Goal: Transaction & Acquisition: Purchase product/service

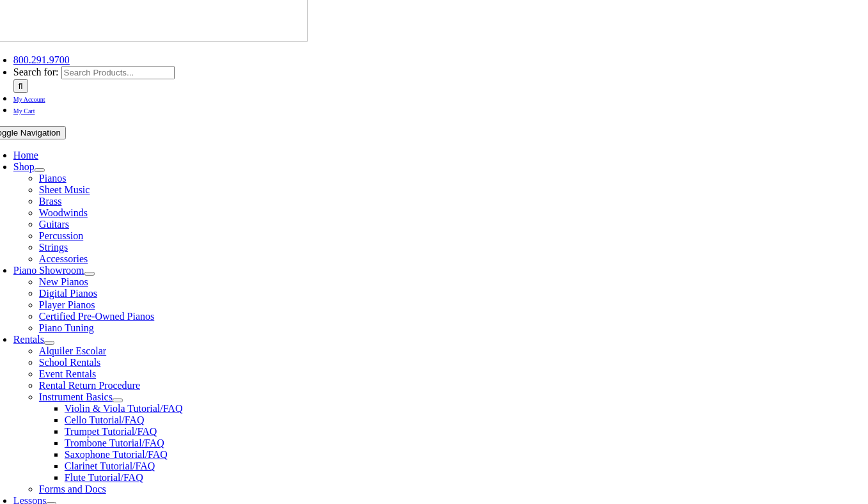
scroll to position [355, 0]
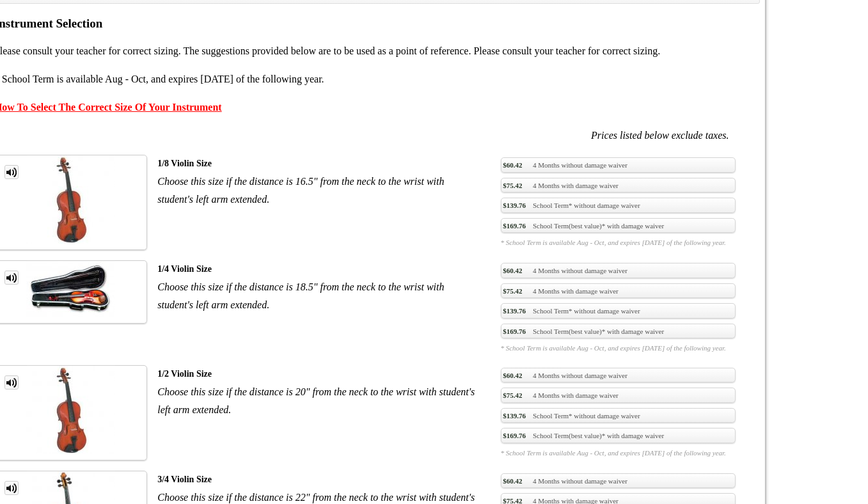
scroll to position [909, 0]
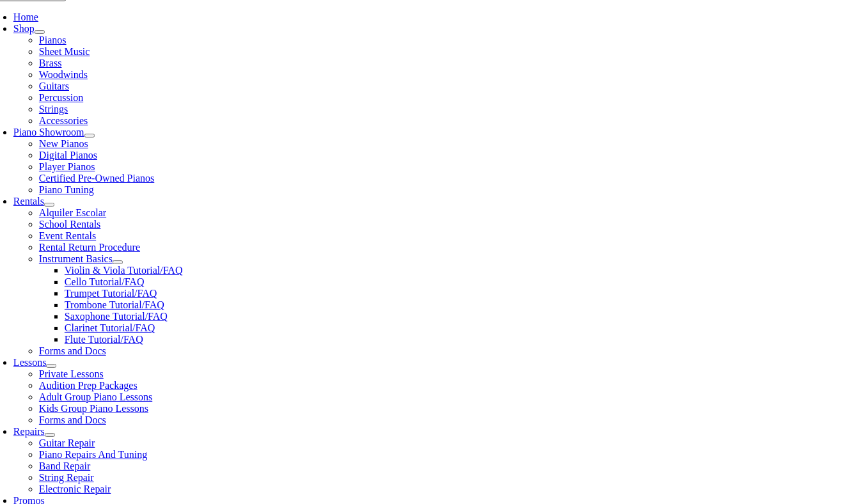
scroll to position [297, 0]
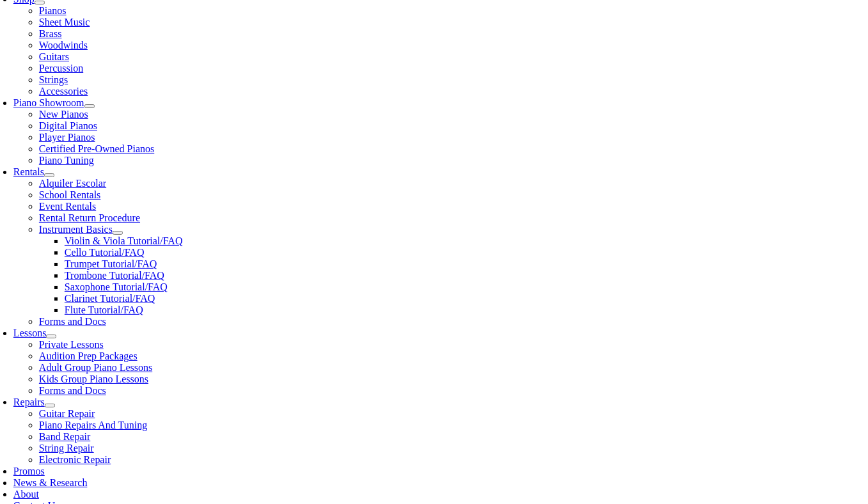
checkbox input"] "true"
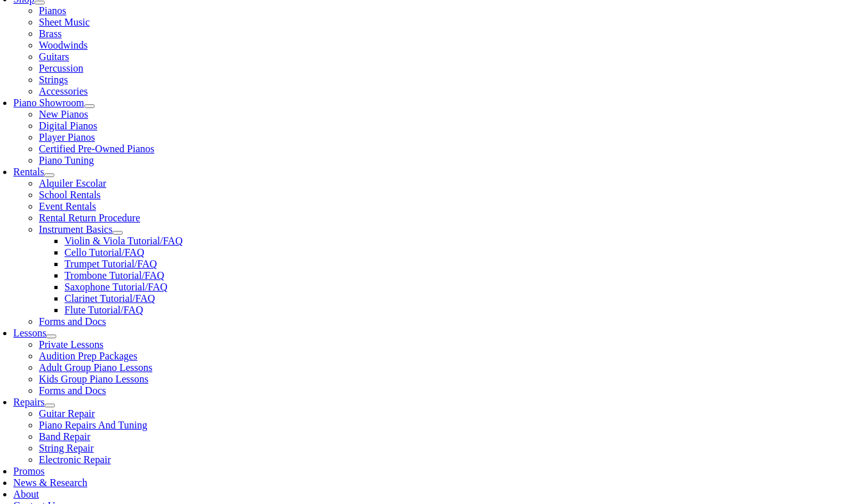
checkbox input"] "true"
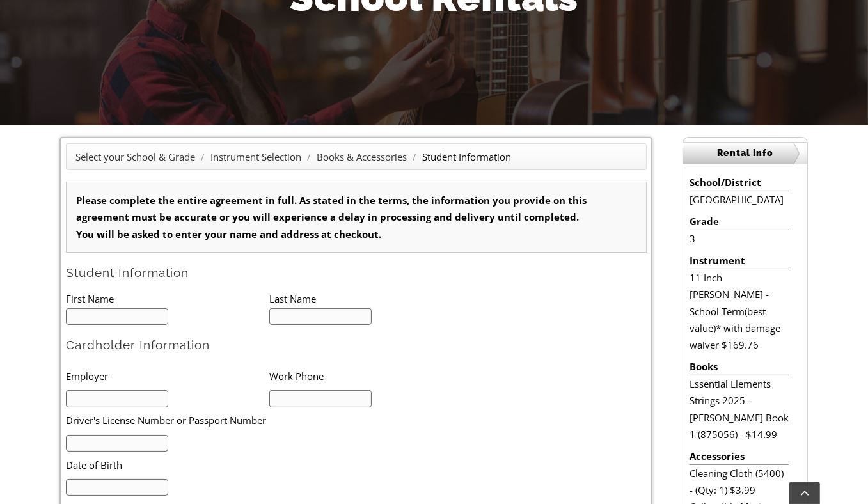
scroll to position [226, 0]
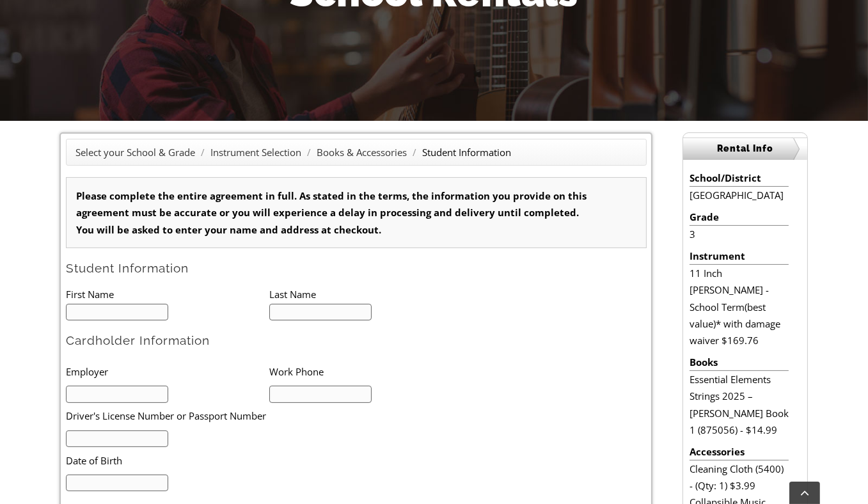
type input "1"
click at [146, 319] on input "text" at bounding box center [117, 312] width 103 height 17
type input "Charles"
type input "Sheets"
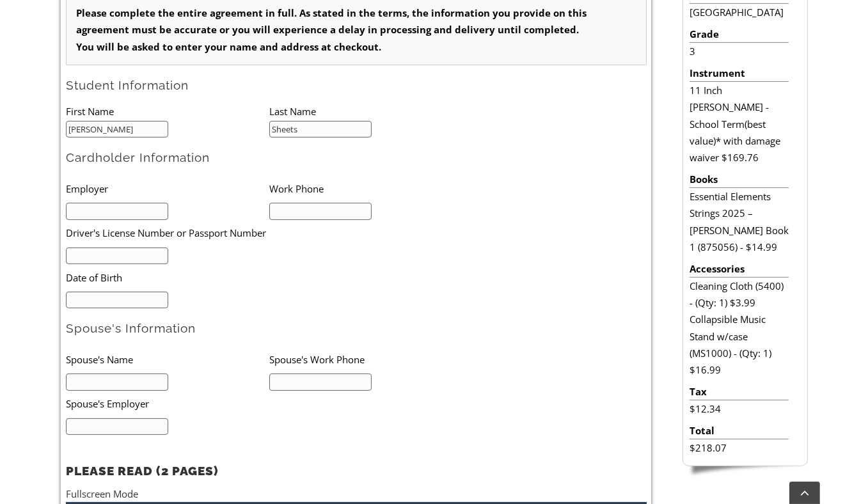
scroll to position [410, 0]
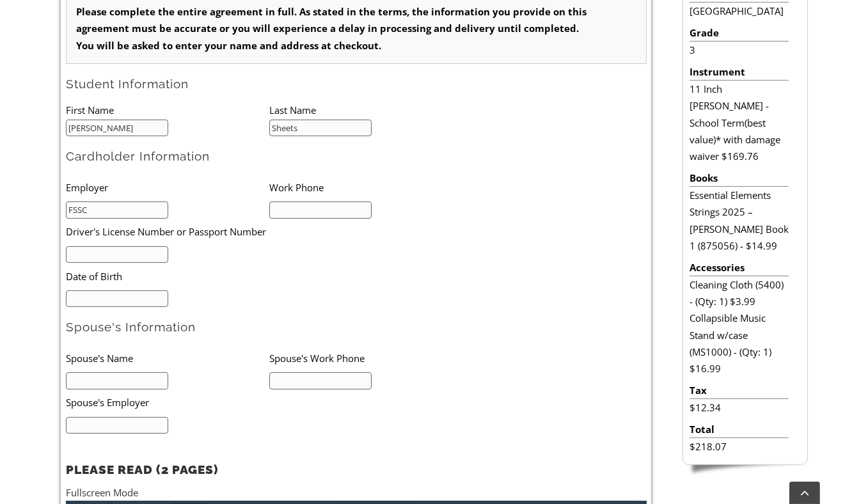
type input "FSSC"
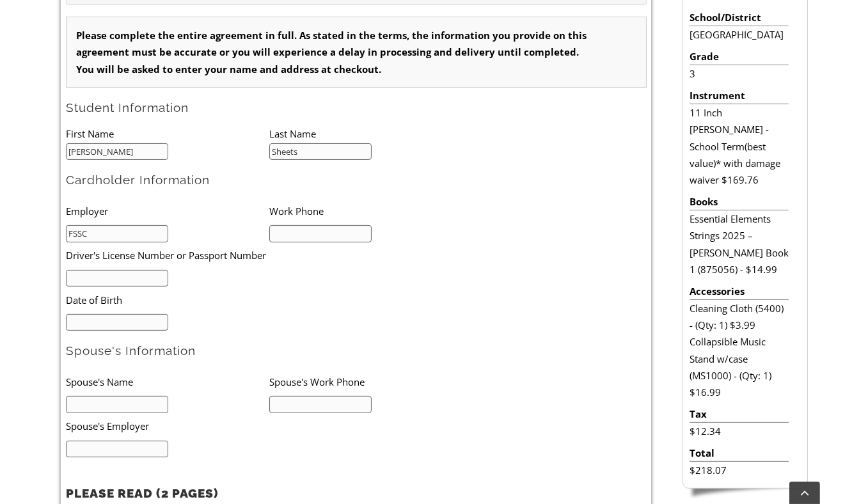
scroll to position [383, 0]
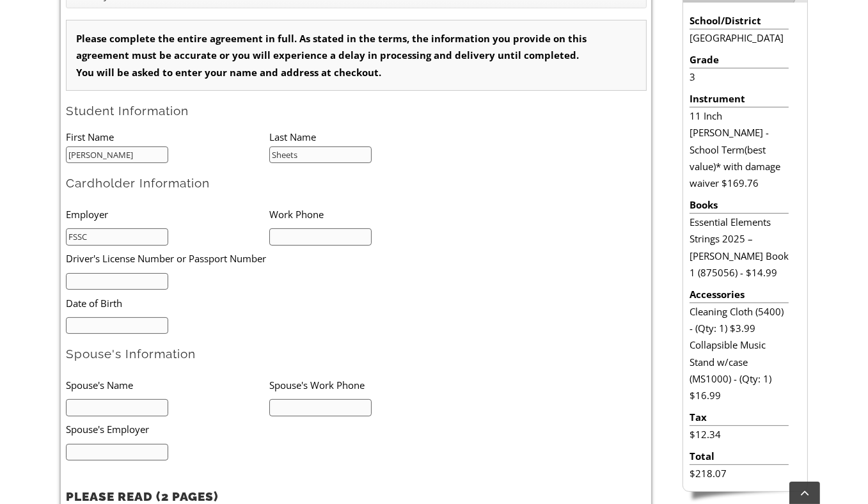
click at [18, 175] on div "Select your School & Grade / Instrument Selection / Books & Accessories / Stude…" at bounding box center [434, 393] width 868 height 859
click at [105, 288] on input "text" at bounding box center [117, 281] width 103 height 17
type input "29884374"
type input "10/22/1992"
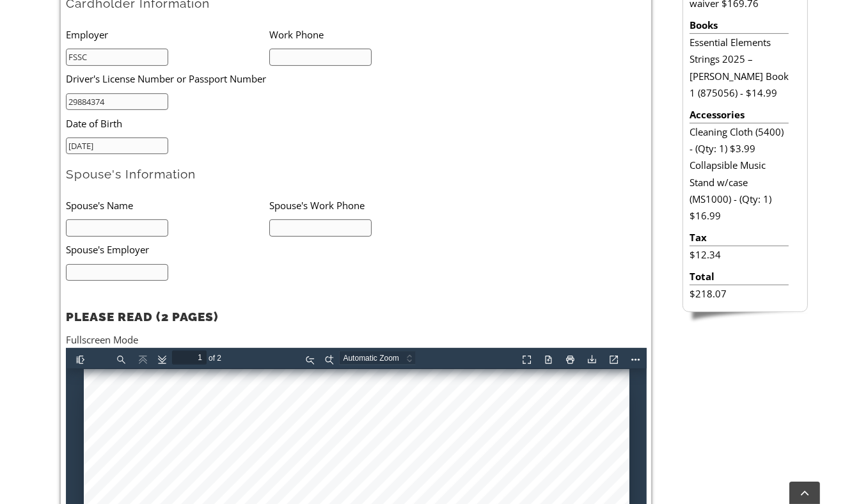
click at [118, 232] on input "text" at bounding box center [117, 227] width 103 height 17
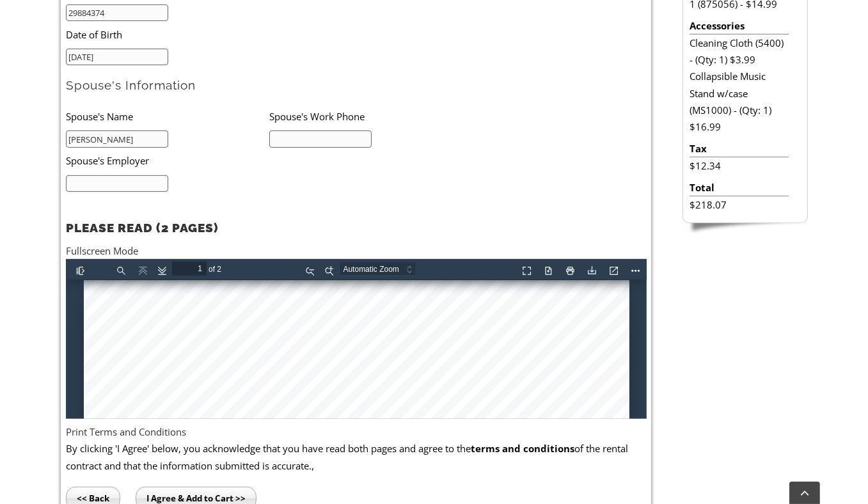
scroll to position [653, 0]
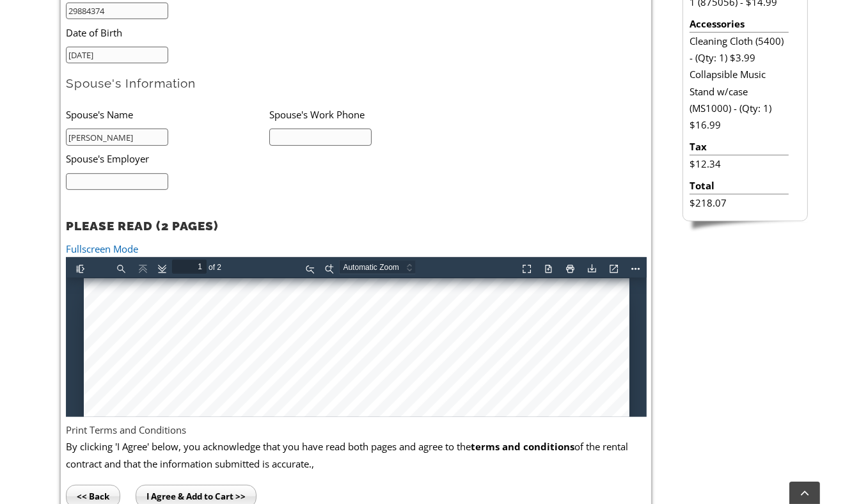
type input "Ben Sheets"
click at [114, 245] on link "Fullscreen Mode" at bounding box center [102, 248] width 72 height 13
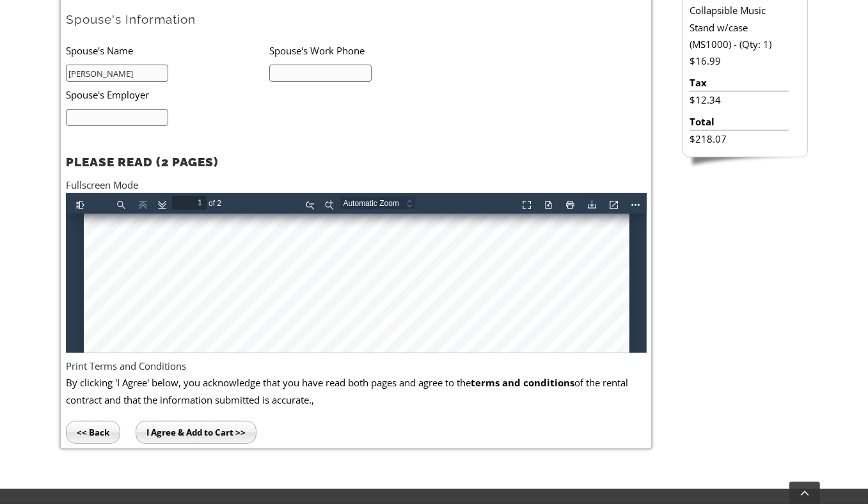
scroll to position [237, 0]
click at [124, 281] on div at bounding box center [355, 426] width 545 height 898
click at [206, 424] on input "I Agree & Add to Cart >>" at bounding box center [196, 432] width 121 height 23
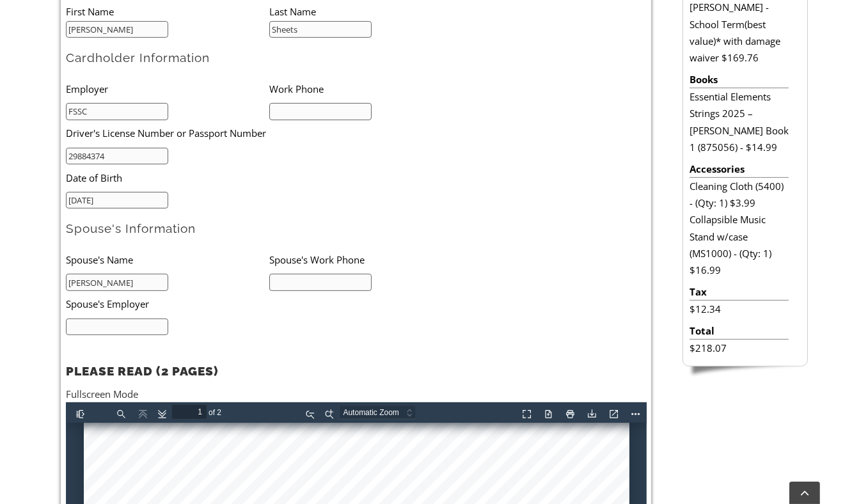
scroll to position [509, 0]
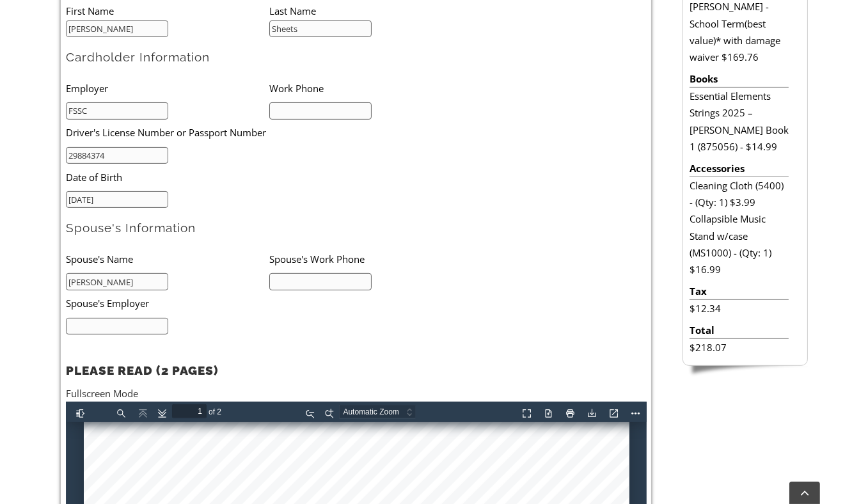
click at [315, 284] on input "text" at bounding box center [320, 281] width 103 height 17
type input "4848885976"
click at [140, 332] on input "text" at bounding box center [117, 326] width 103 height 17
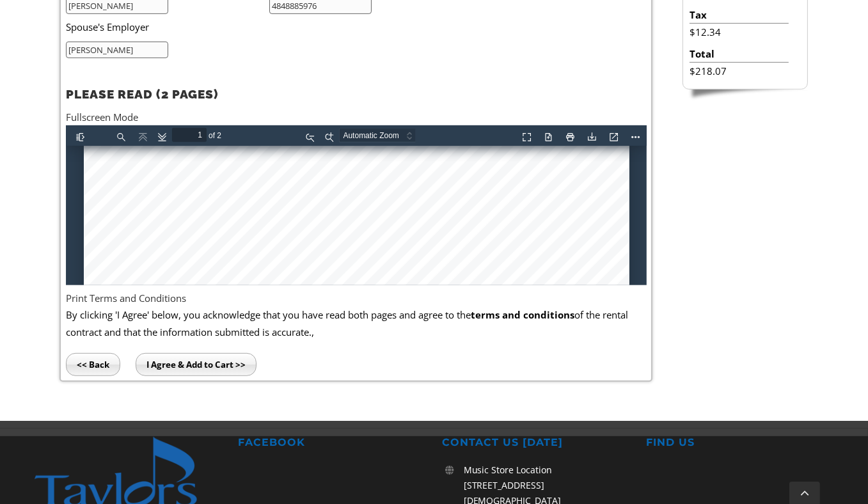
scroll to position [786, 0]
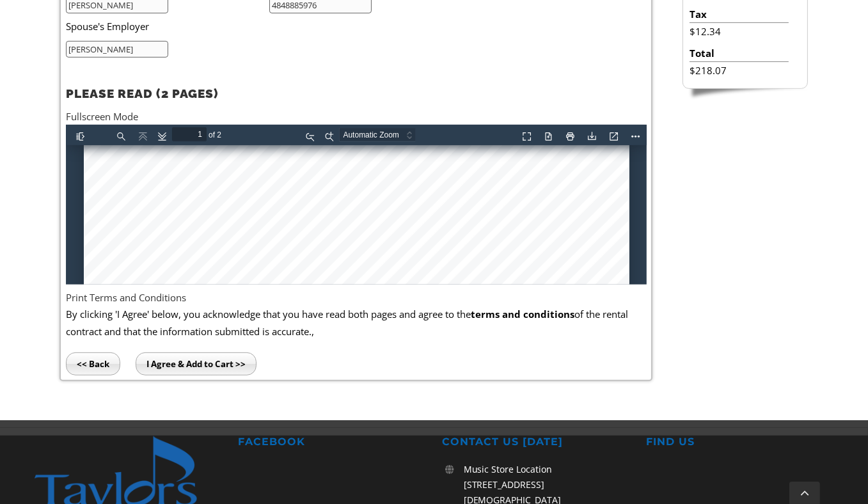
type input "Phillips"
click at [221, 370] on input "I Agree & Add to Cart >>" at bounding box center [196, 363] width 121 height 23
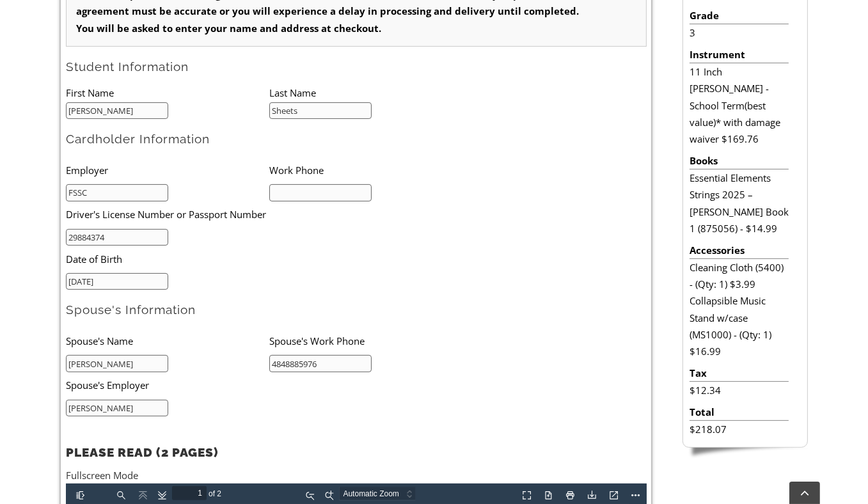
scroll to position [410, 0]
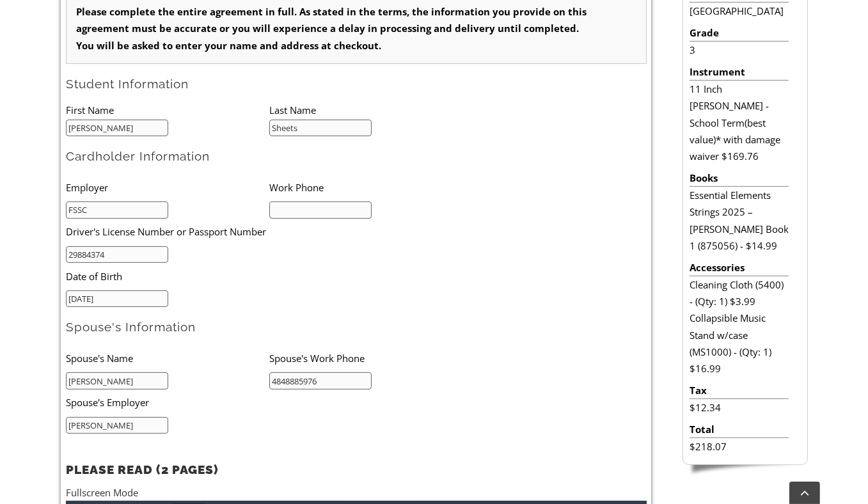
click at [327, 210] on input "text" at bounding box center [320, 209] width 103 height 17
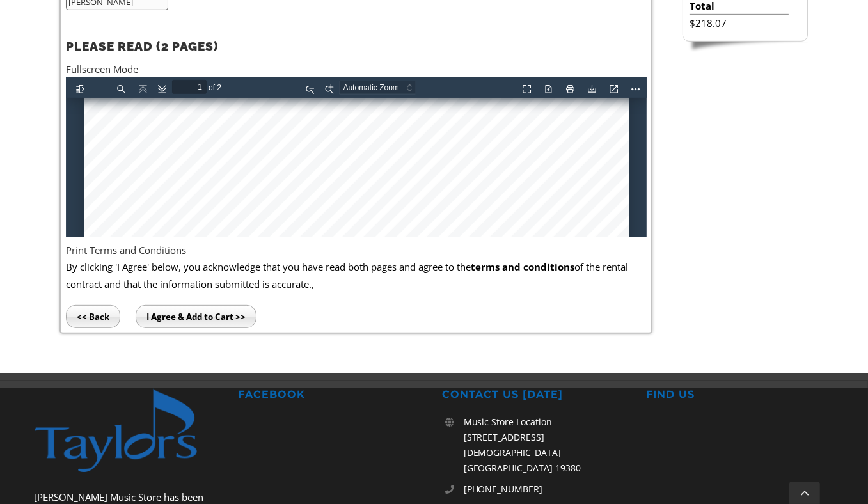
scroll to position [838, 0]
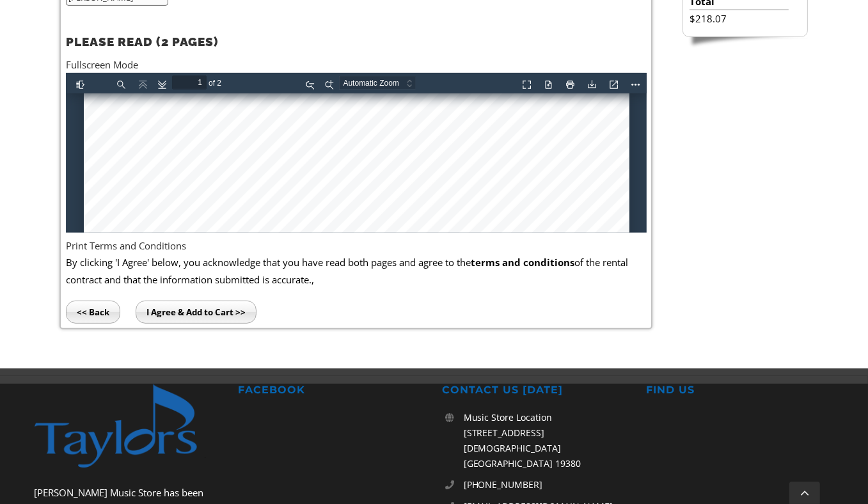
type input "4848891555"
click at [191, 315] on input "I Agree & Add to Cart >>" at bounding box center [196, 311] width 121 height 23
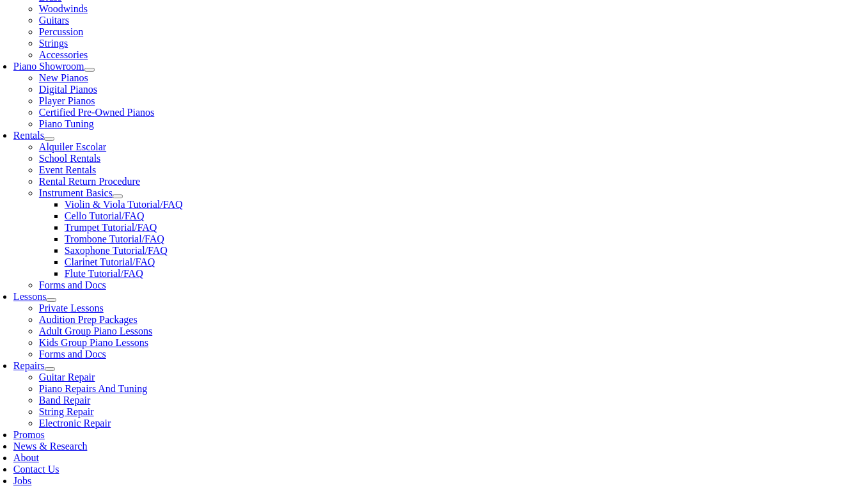
scroll to position [536, 0]
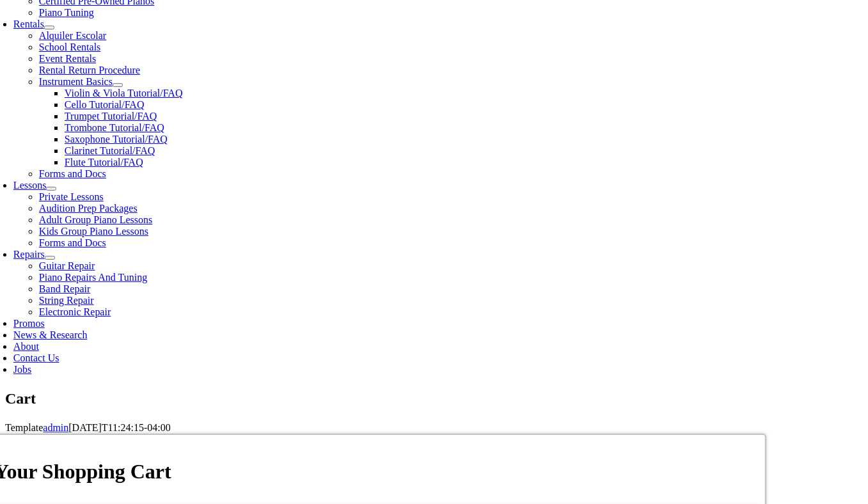
scroll to position [447, 0]
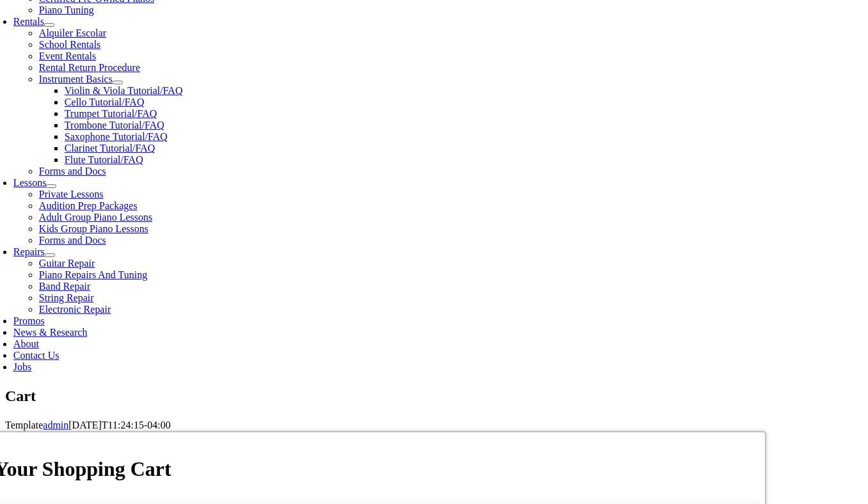
select select "PA"
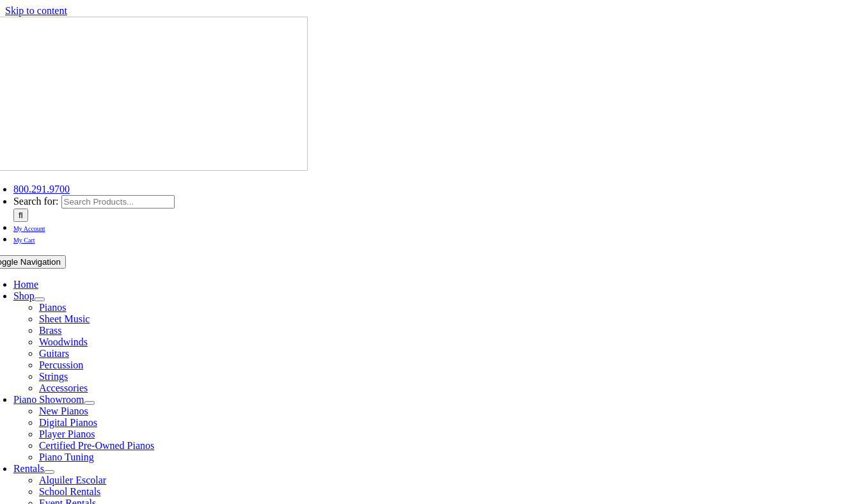
select select "PA"
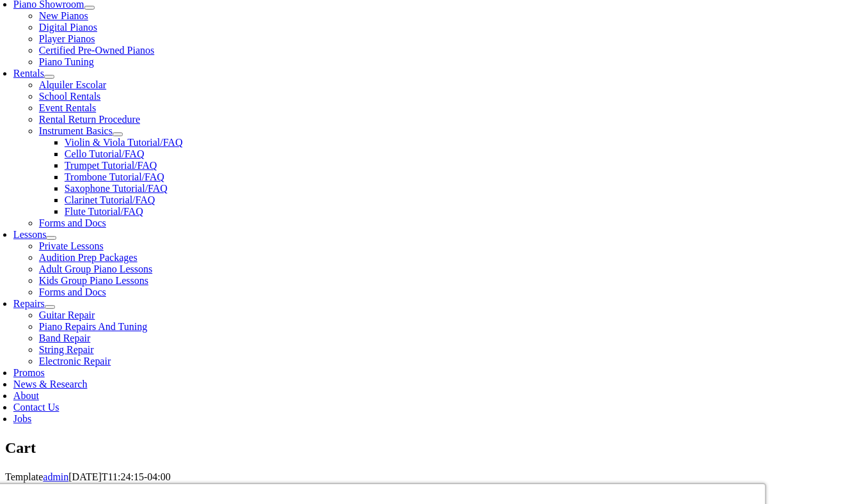
scroll to position [449, 0]
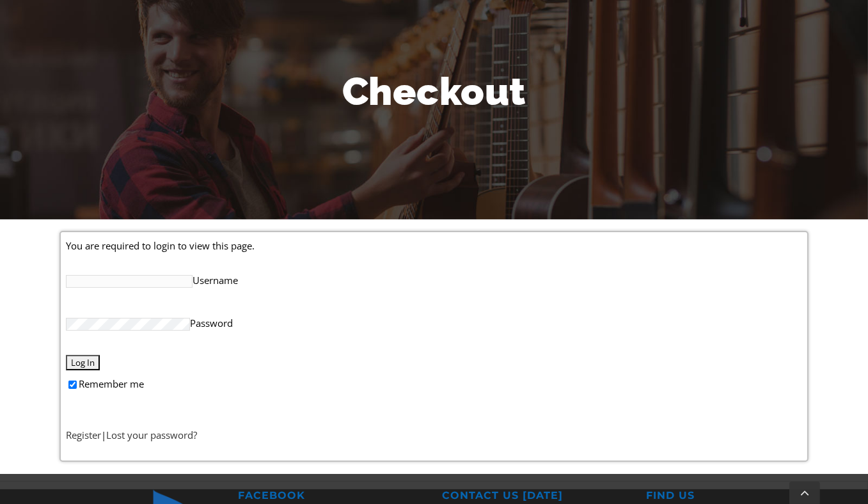
scroll to position [166, 0]
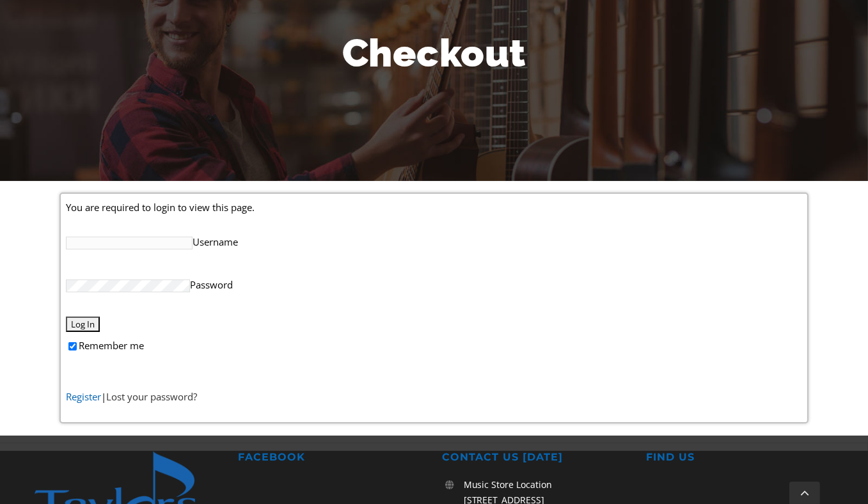
click at [92, 394] on link "Register" at bounding box center [83, 396] width 35 height 13
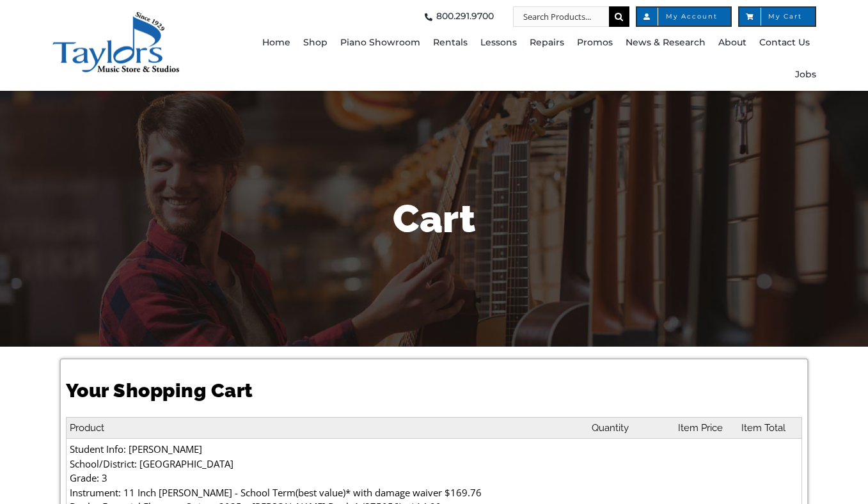
select select "PA"
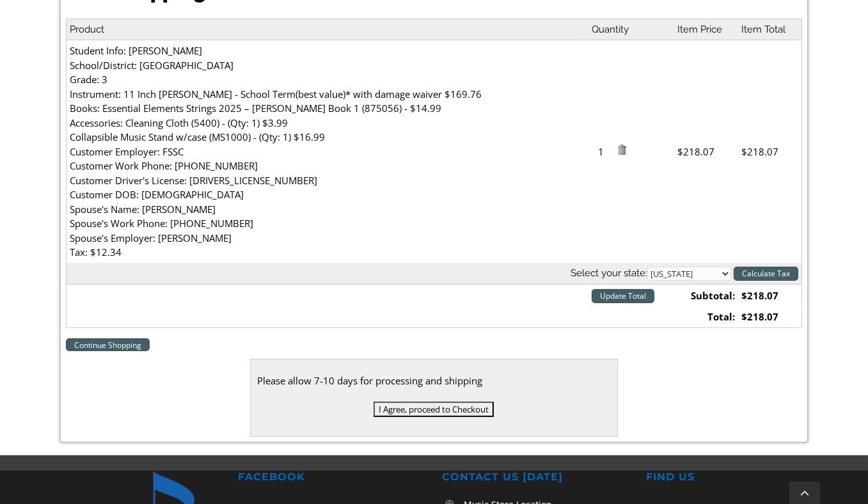
scroll to position [407, 0]
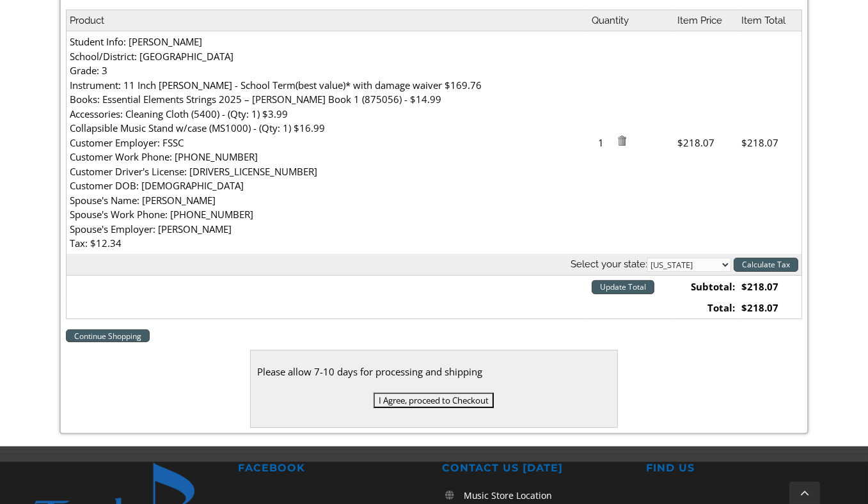
click at [398, 401] on input "I Agree, proceed to Checkout" at bounding box center [433, 400] width 120 height 15
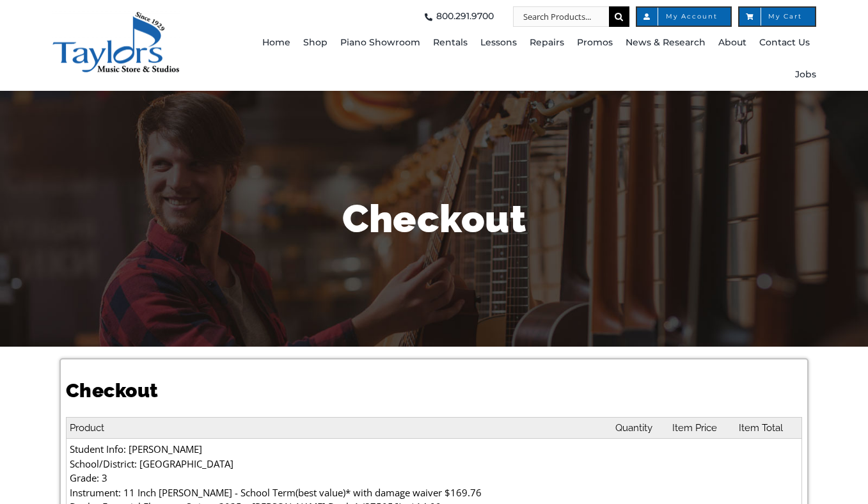
select select
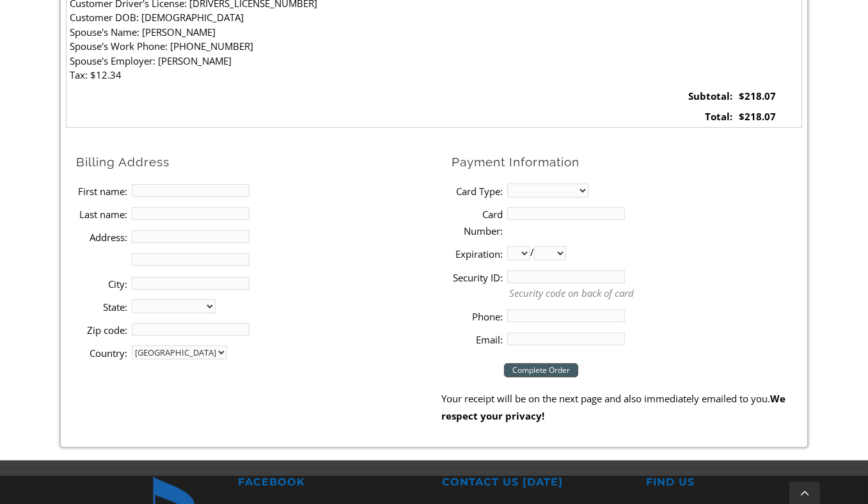
scroll to position [577, 0]
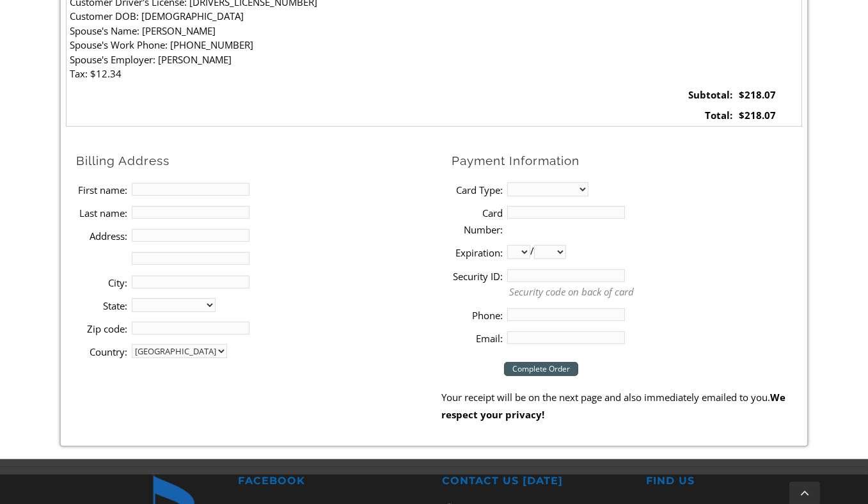
click at [189, 183] on input "First name:" at bounding box center [191, 189] width 118 height 13
type input "[PERSON_NAME]"
type input "Sheets"
type input "88 State Line Rd"
type input "N"
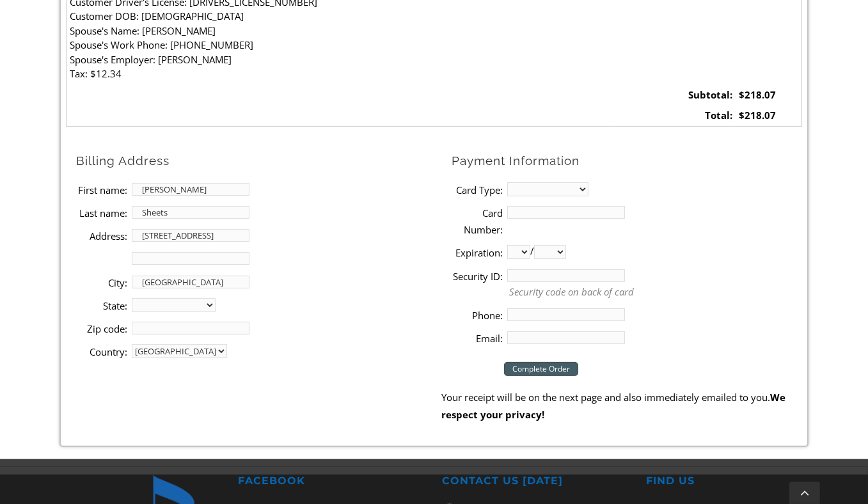
type input "Nottingham"
select select "PA"
type input "19362"
click at [570, 183] on select "MasterCard Visa American Express Discover" at bounding box center [547, 189] width 81 height 14
select select "visa"
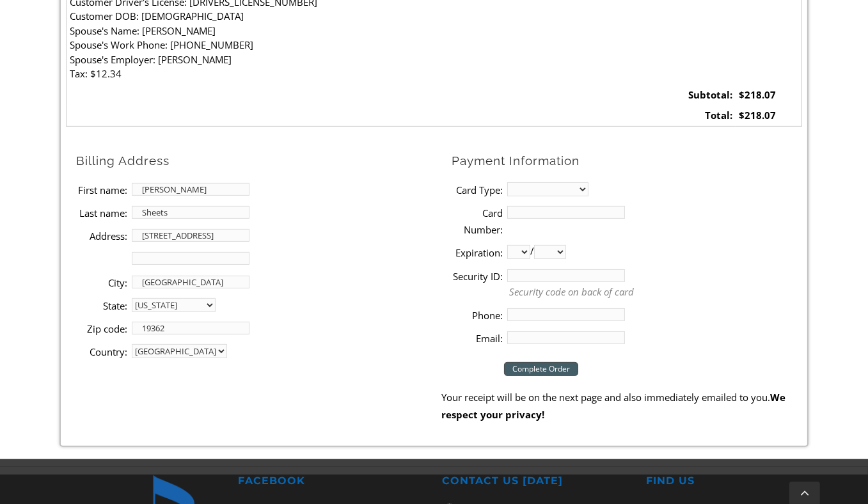
click at [507, 182] on select "MasterCard Visa American Express Discover" at bounding box center [547, 189] width 81 height 14
click at [526, 214] on input "Card Number:" at bounding box center [566, 212] width 118 height 13
type input "4110791609860591"
click at [517, 252] on select "01 02 03 04 05 06 07 08 09 10 11 12" at bounding box center [518, 252] width 23 height 14
select select "11"
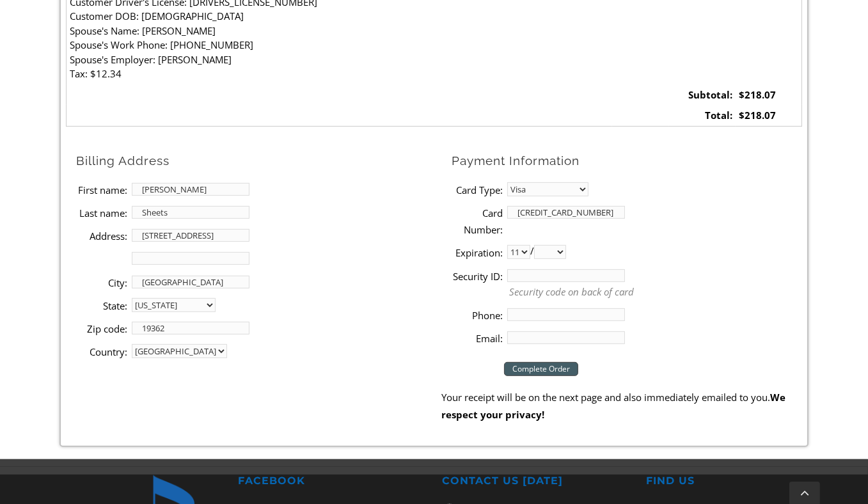
click at [507, 245] on select "01 02 03 04 05 06 07 08 09 10 11 12" at bounding box center [518, 252] width 23 height 14
click at [562, 252] on select "2025 2026 2027 2028 2029 2030 2031 2032 2033 2034 2035 2036 2037" at bounding box center [550, 252] width 32 height 14
select select "2025"
click at [538, 245] on select "2025 2026 2027 2028 2029 2030 2031 2032 2033 2034 2035 2036 2037" at bounding box center [550, 252] width 32 height 14
click at [558, 277] on input "Security ID:" at bounding box center [566, 275] width 118 height 13
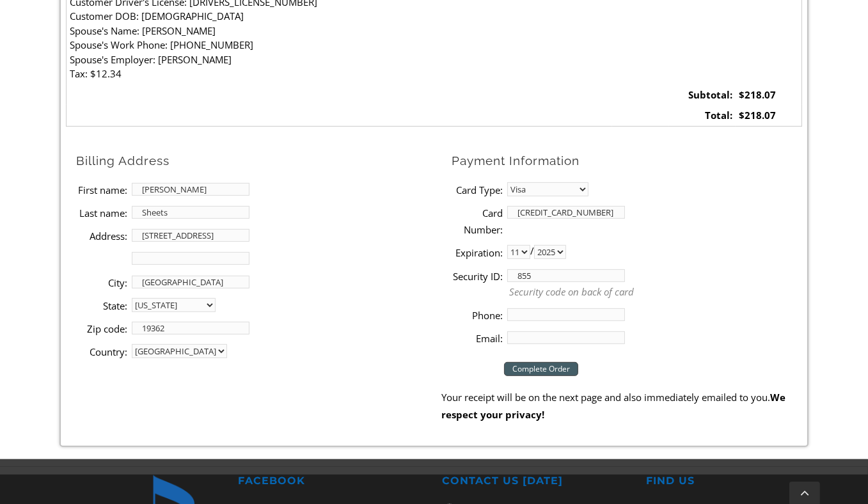
type input "855"
click at [539, 320] on input "Phone:" at bounding box center [566, 314] width 118 height 13
type input "4848891555"
click at [538, 338] on input "Email:" at bounding box center [566, 337] width 118 height 13
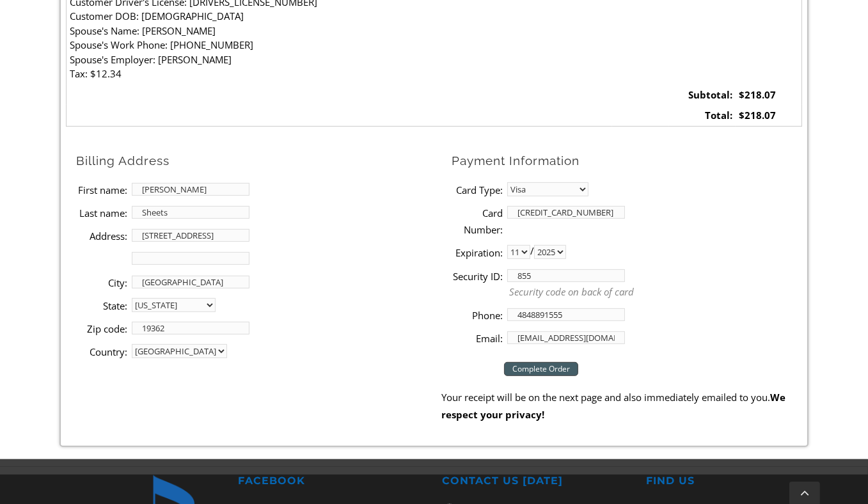
type input "anna92tlw@gmail.com"
click at [530, 370] on input "Complete Order" at bounding box center [541, 369] width 74 height 14
